Goal: Find contact information: Find contact information

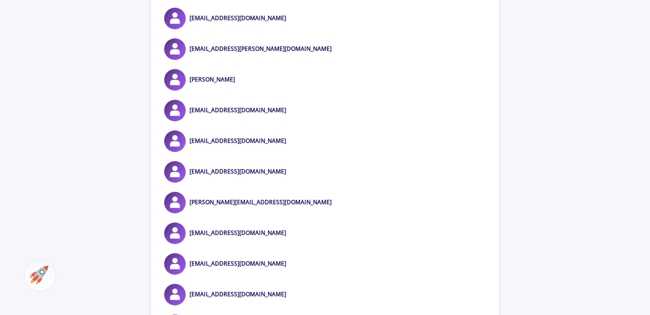
scroll to position [864, 0]
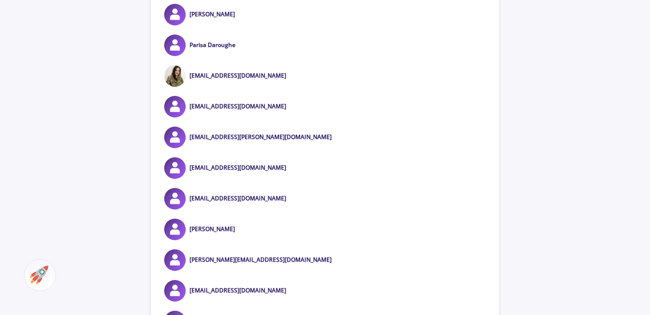
scroll to position [1982, 0]
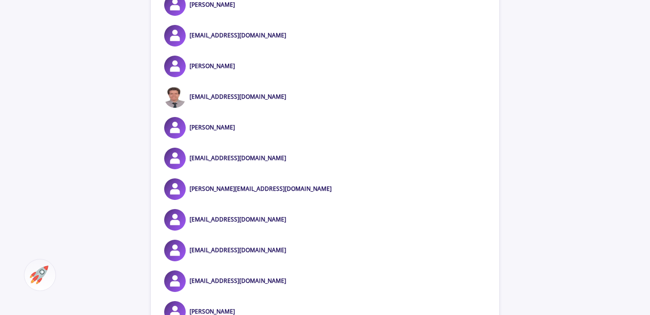
scroll to position [1592, 0]
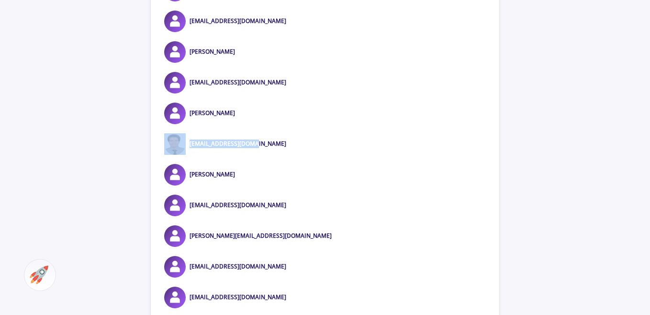
drag, startPoint x: 248, startPoint y: 140, endPoint x: 185, endPoint y: 141, distance: 62.7
click at [185, 141] on div "[EMAIL_ADDRESS][DOMAIN_NAME]" at bounding box center [325, 144] width 348 height 22
copy div "[EMAIL_ADDRESS][DOMAIN_NAME]"
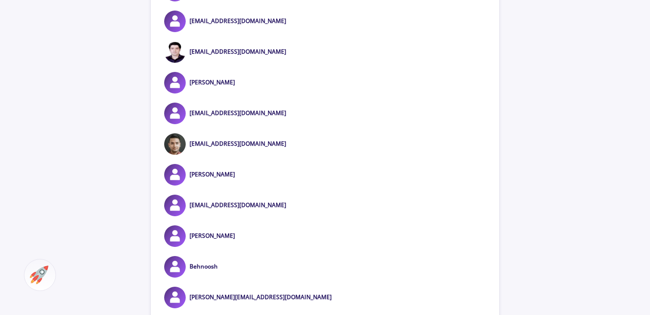
scroll to position [883, 0]
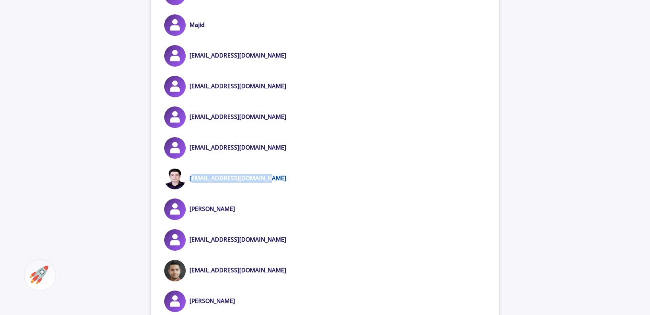
drag, startPoint x: 278, startPoint y: 177, endPoint x: 190, endPoint y: 177, distance: 88.1
click at [190, 177] on div "[EMAIL_ADDRESS][DOMAIN_NAME]" at bounding box center [325, 179] width 348 height 22
copy link "[EMAIL_ADDRESS][DOMAIN_NAME]"
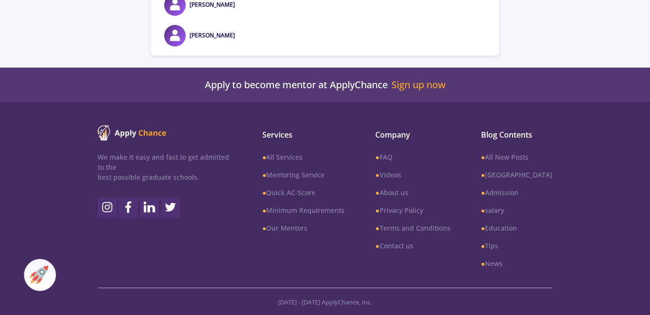
scroll to position [6561, 0]
